Goal: Task Accomplishment & Management: Complete application form

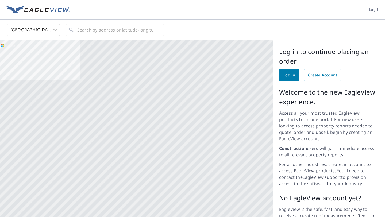
click at [52, 33] on body "Log in [GEOGRAPHIC_DATA] US ​ ​ Aerial Road A standard road map Aerial A detail…" at bounding box center [192, 108] width 385 height 217
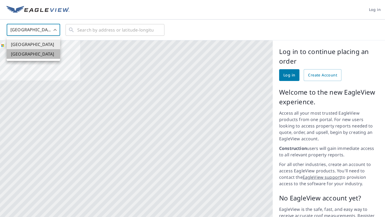
click at [40, 54] on li "[GEOGRAPHIC_DATA]" at bounding box center [33, 54] width 53 height 10
type input "CA"
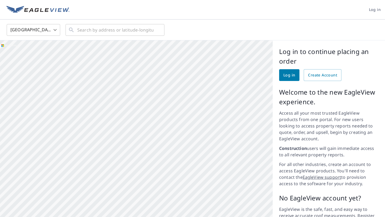
scroll to position [38, 0]
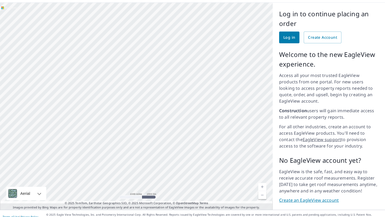
click at [311, 197] on link "Create an EagleView account" at bounding box center [329, 200] width 100 height 6
